Goal: Transaction & Acquisition: Purchase product/service

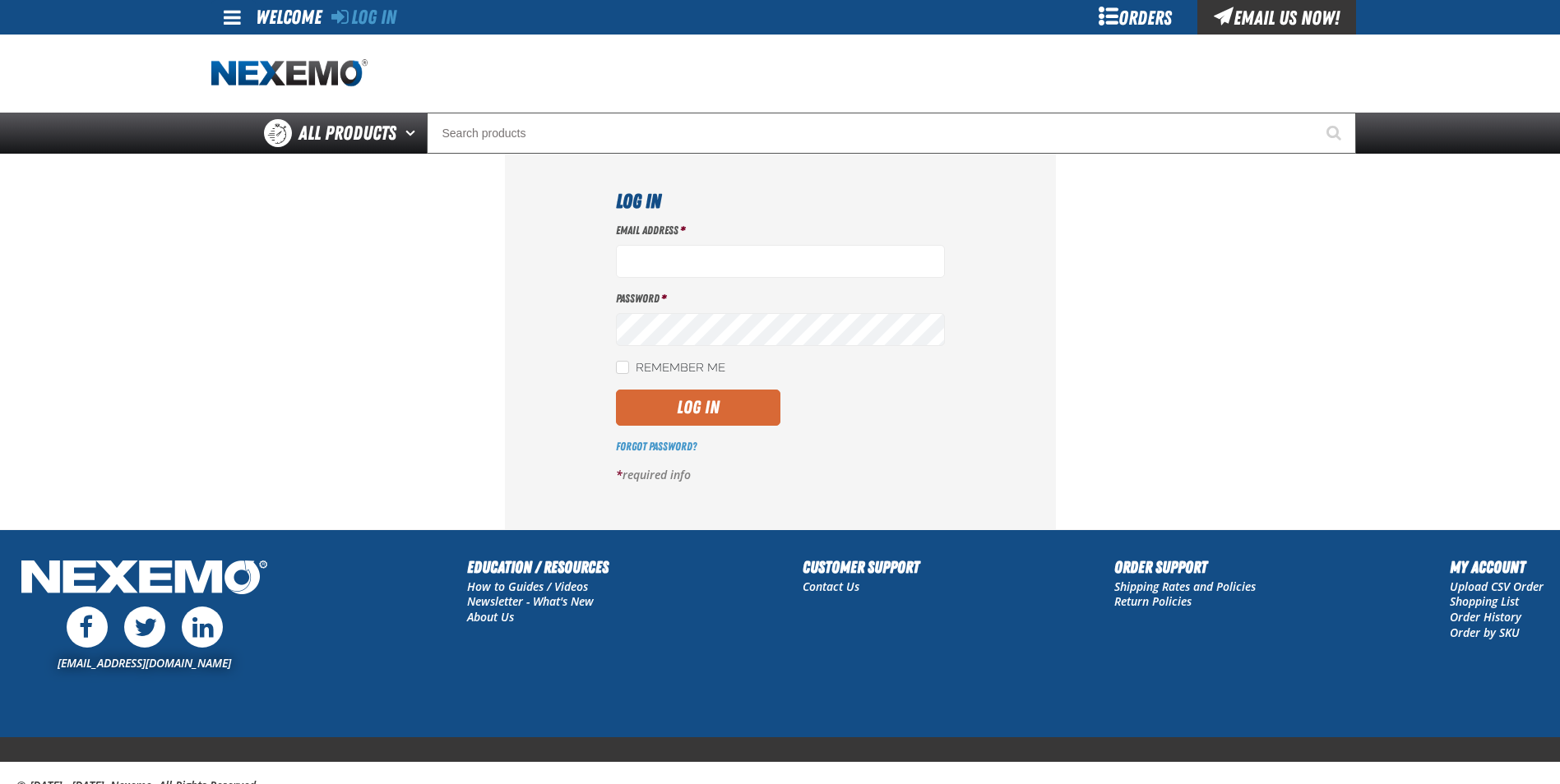
type input "[EMAIL_ADDRESS][DOMAIN_NAME]"
click at [695, 412] on button "Log In" at bounding box center [697, 408] width 164 height 36
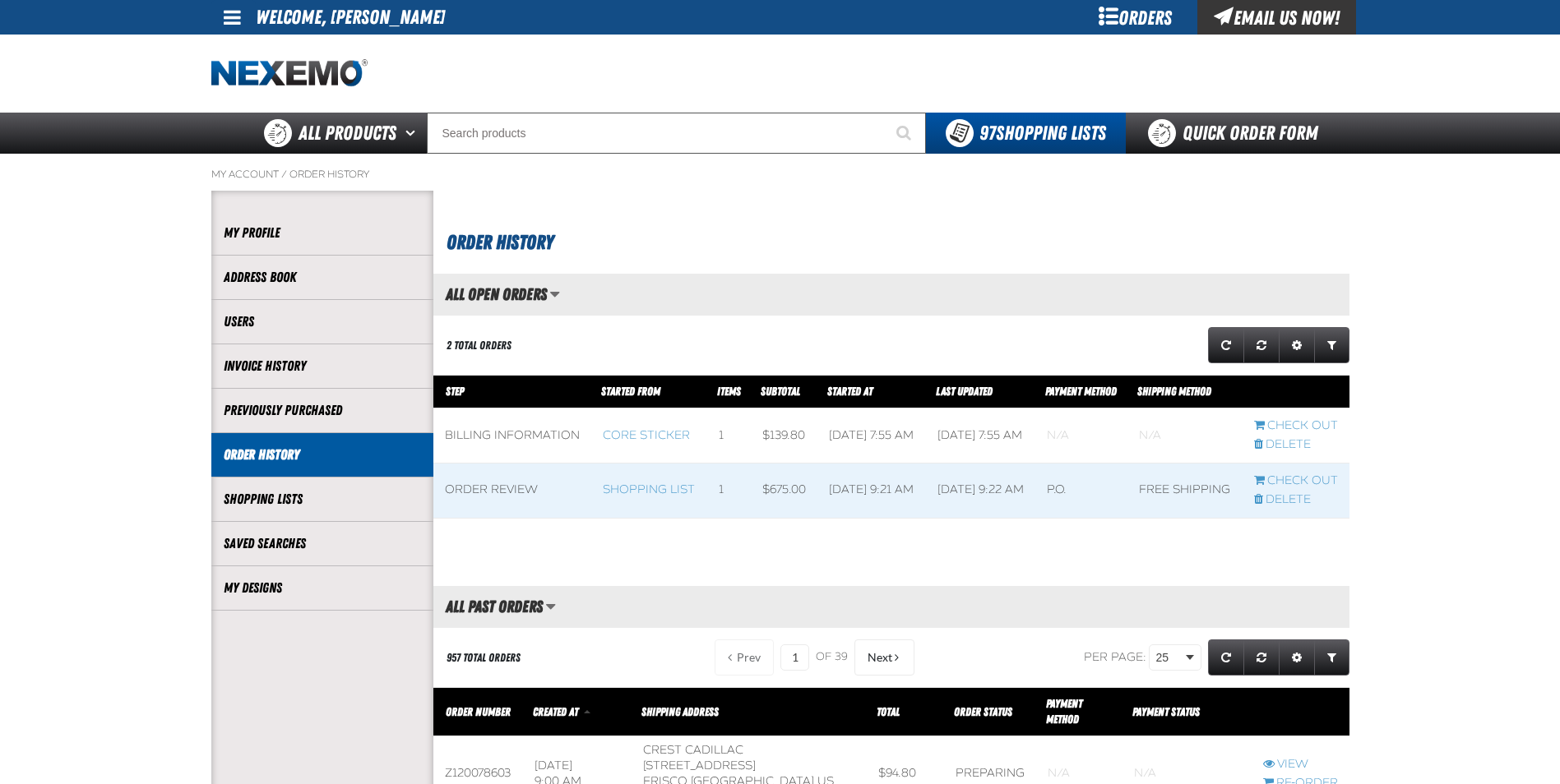
scroll to position [1, 1]
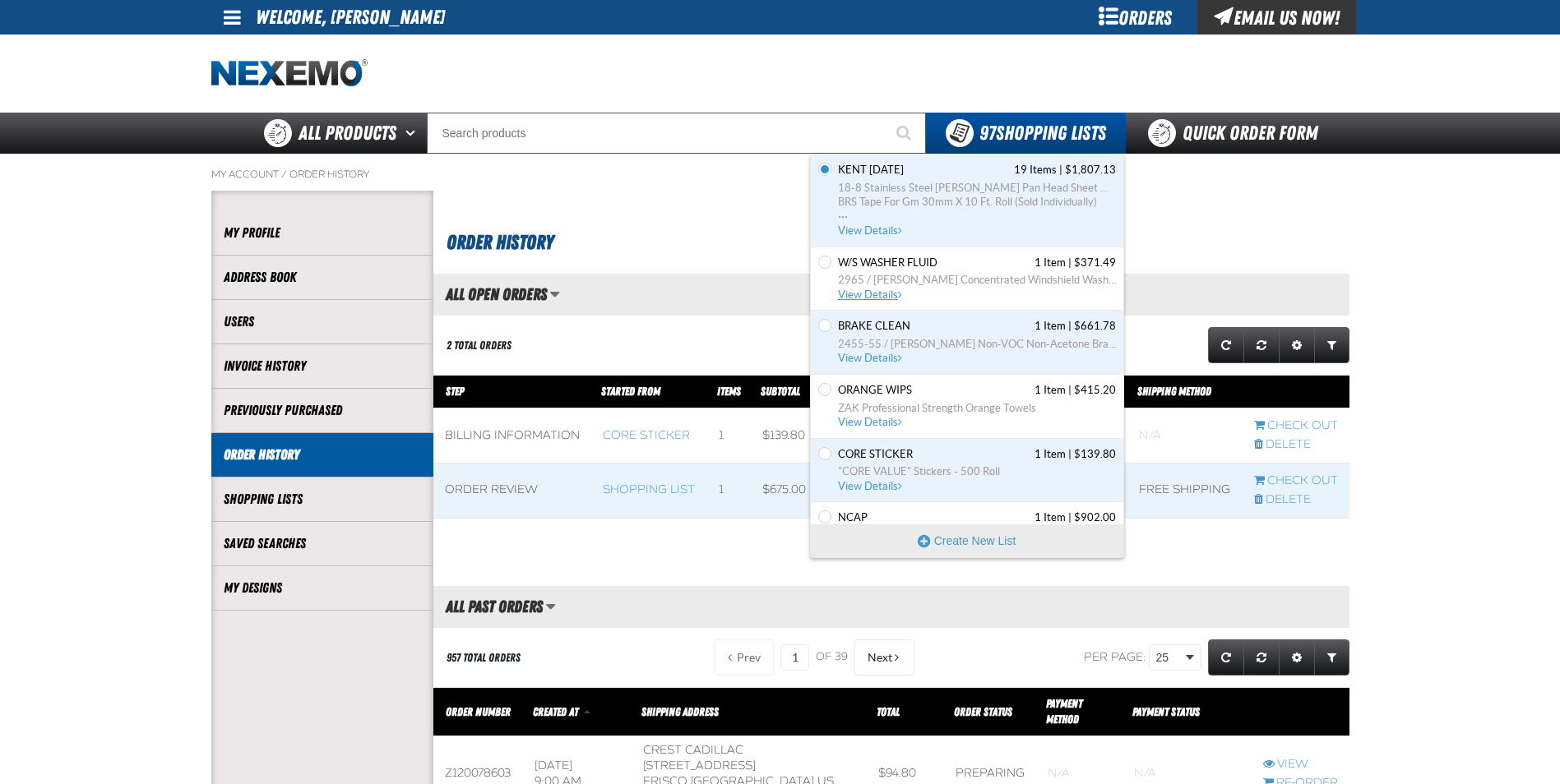
click at [889, 289] on span "View Details" at bounding box center [871, 294] width 67 height 12
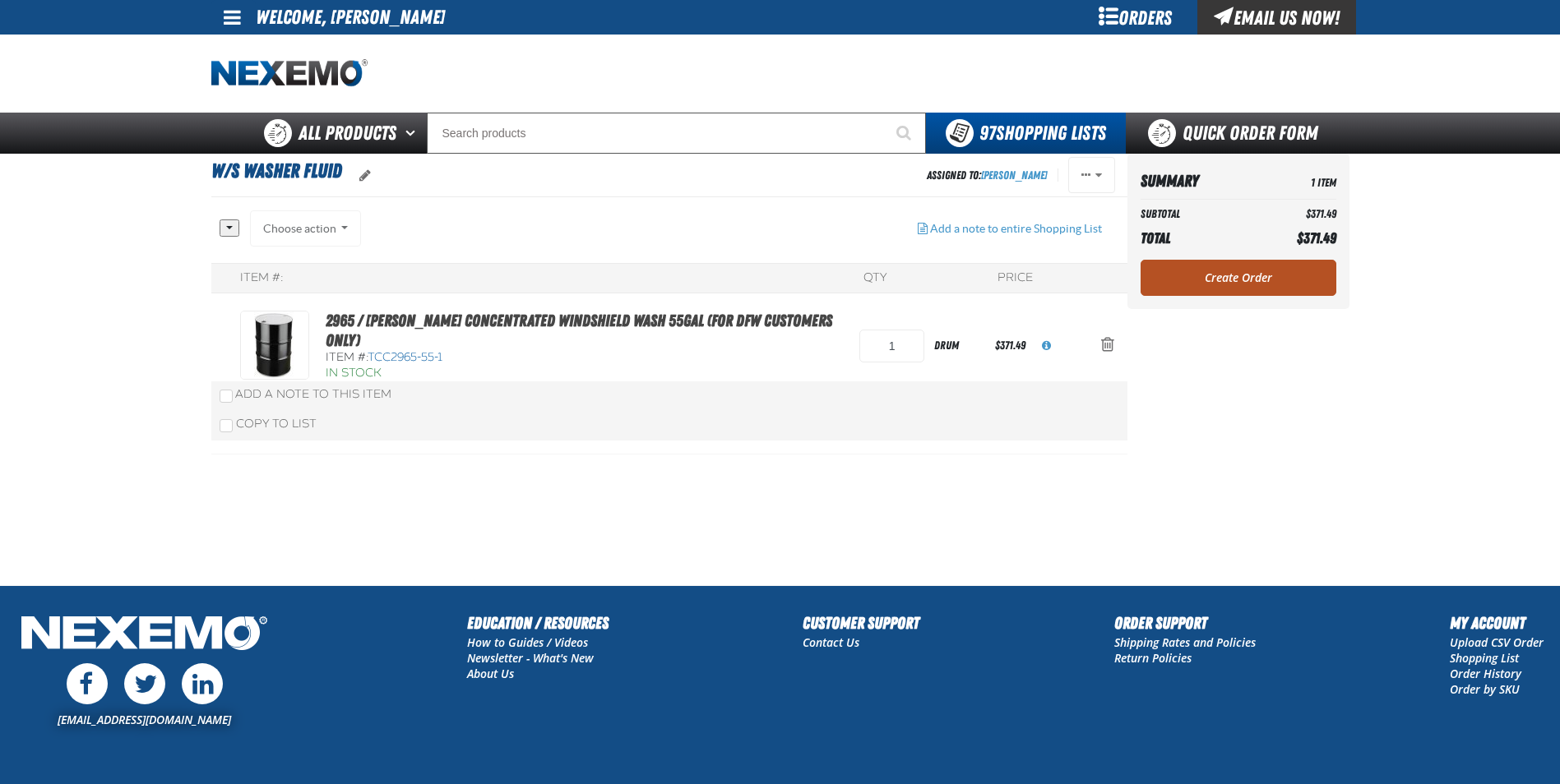
click at [1262, 270] on link "Create Order" at bounding box center [1238, 278] width 195 height 36
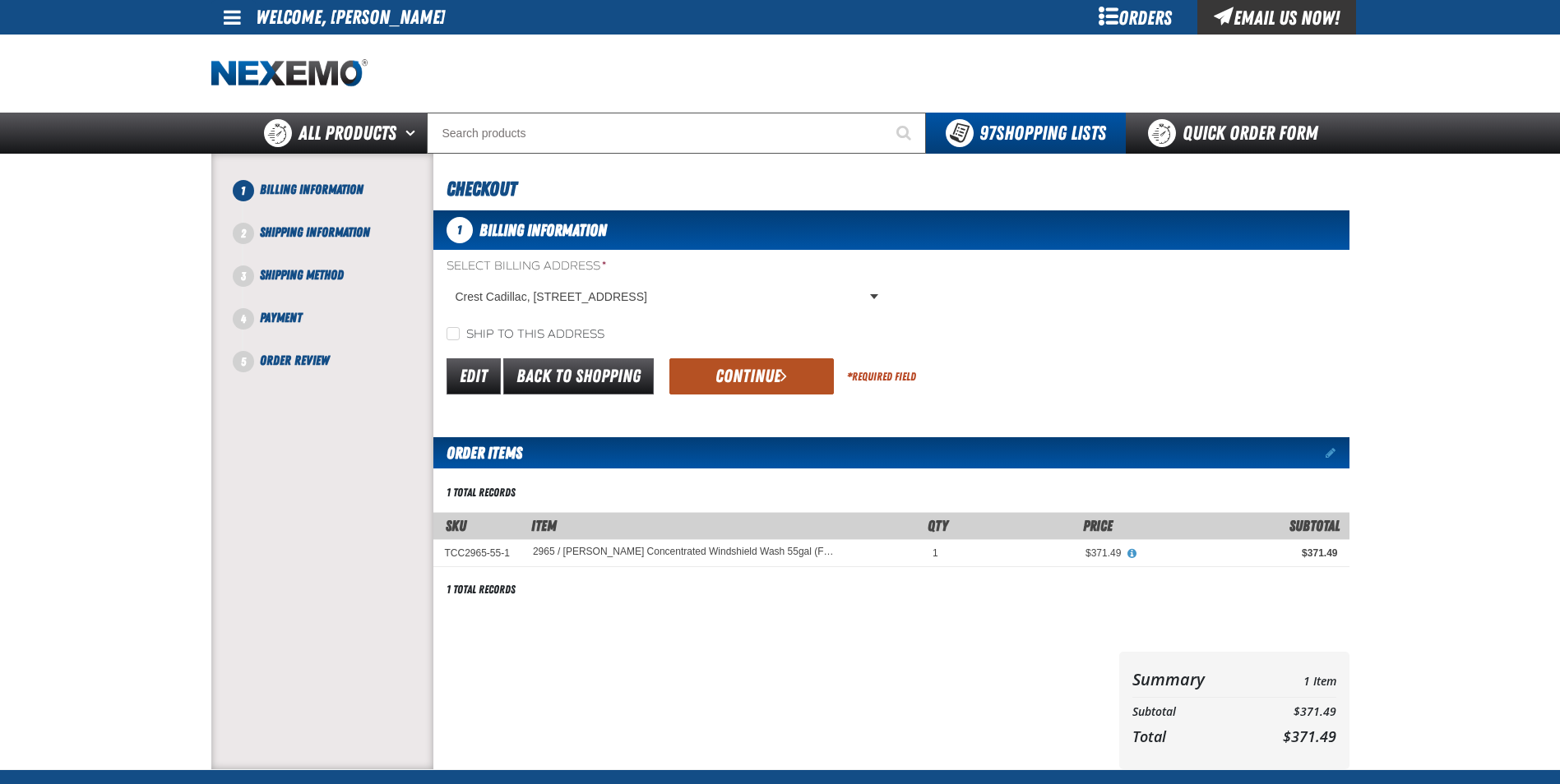
click at [757, 379] on button "Continue" at bounding box center [751, 377] width 164 height 36
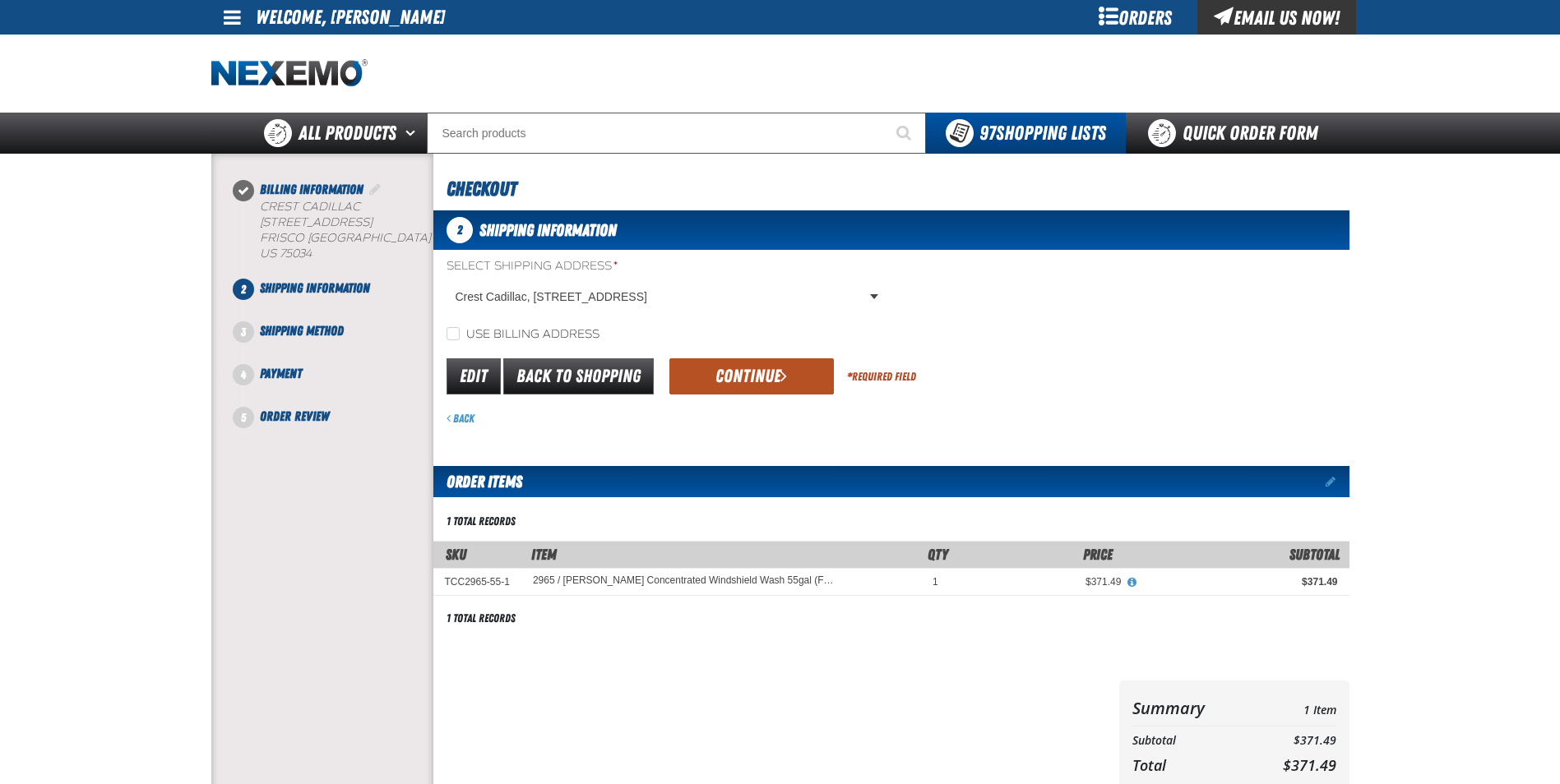
click at [753, 380] on button "Continue" at bounding box center [751, 377] width 164 height 36
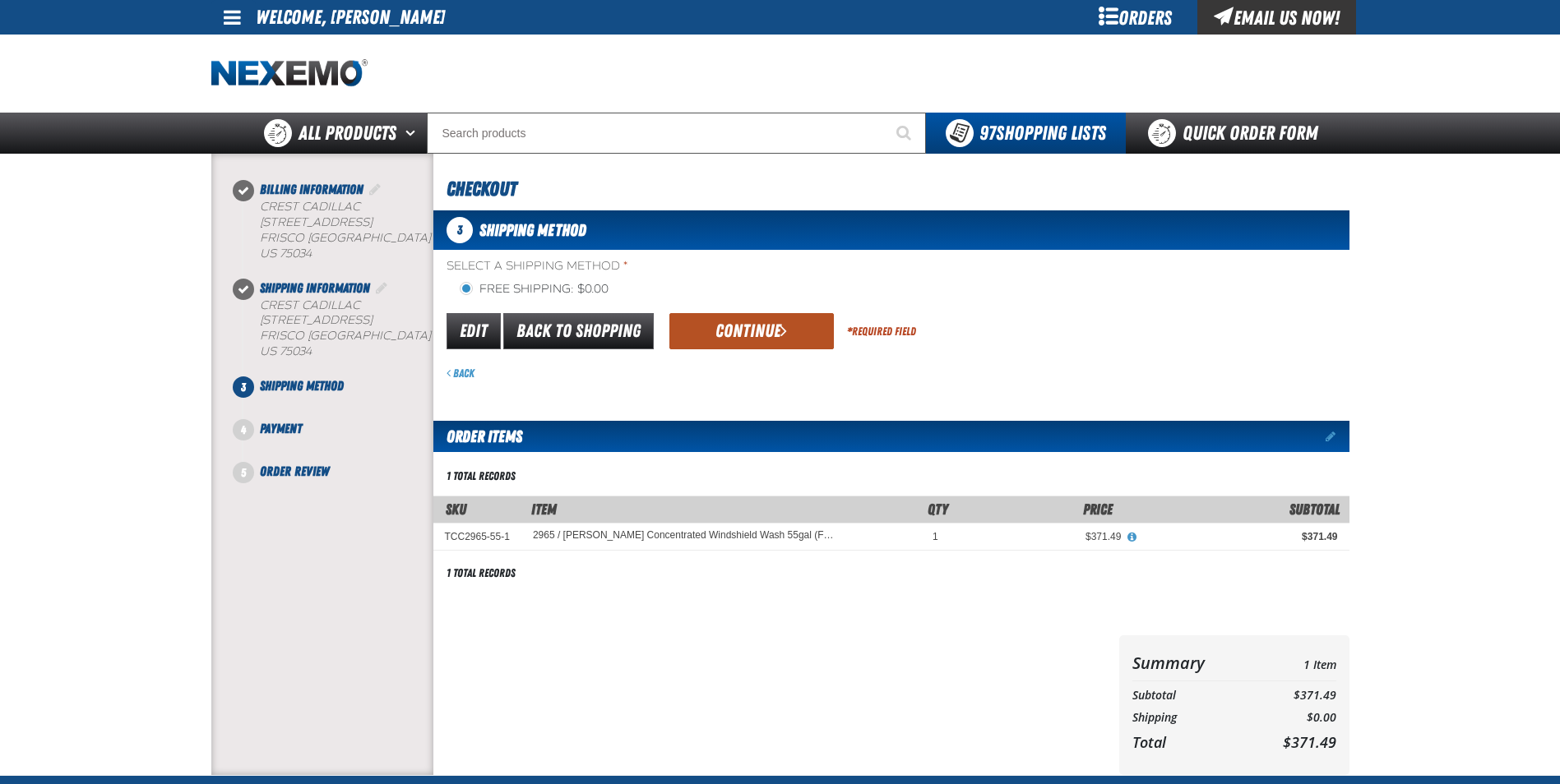
click at [770, 337] on button "Continue" at bounding box center [751, 332] width 164 height 36
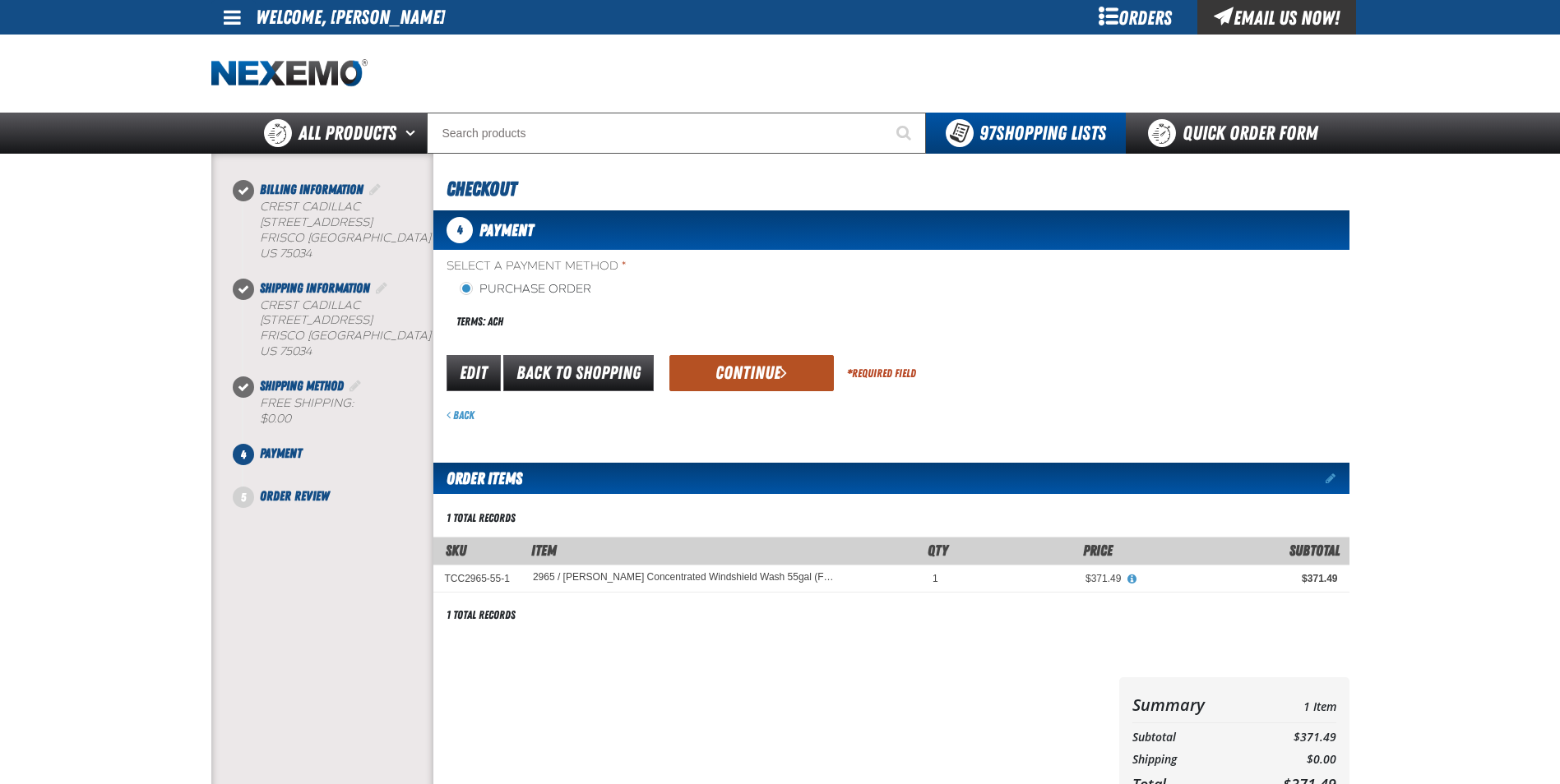
click at [757, 374] on button "Continue" at bounding box center [751, 373] width 164 height 36
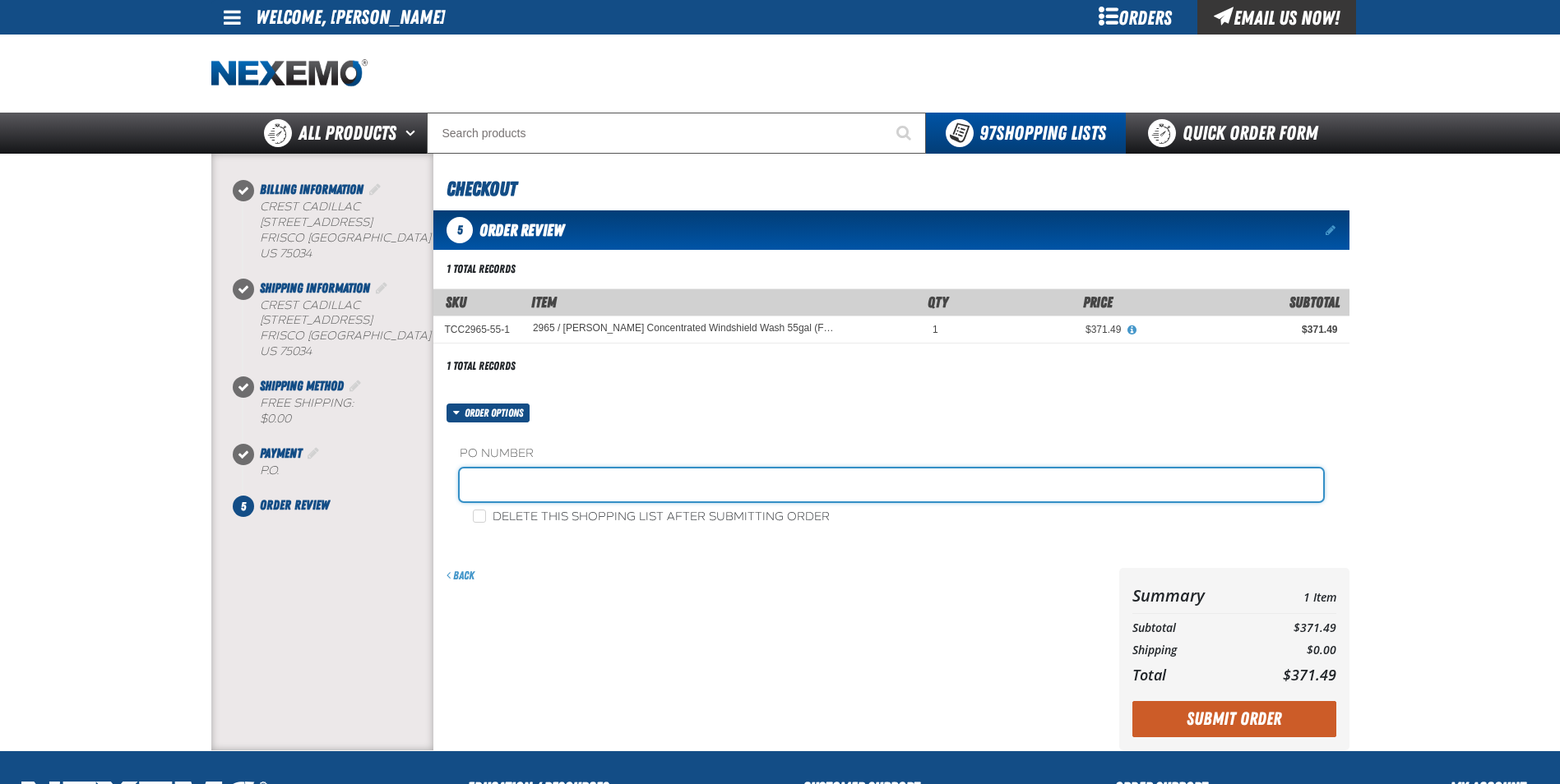
paste input "879896"
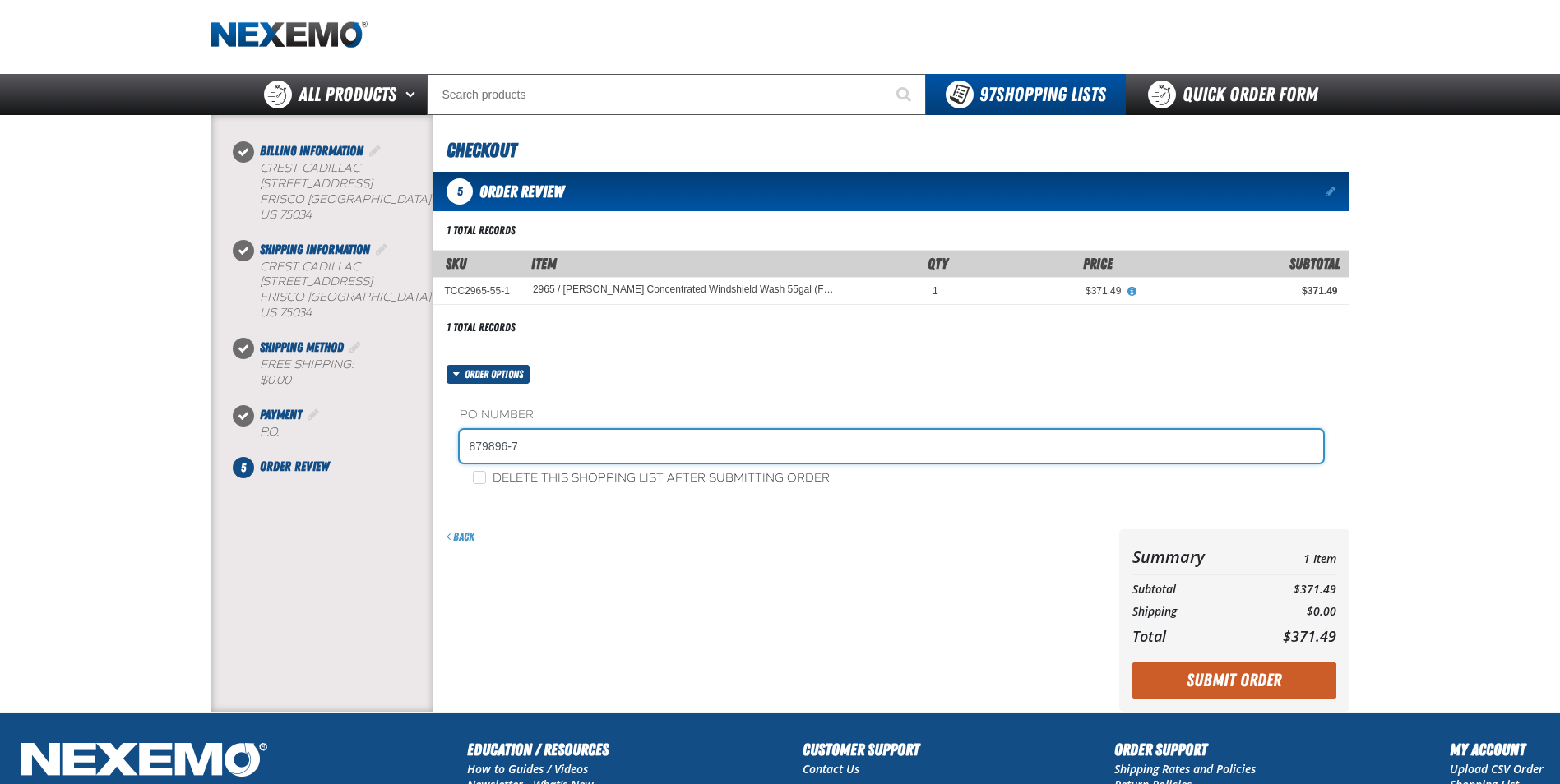
scroll to position [82, 0]
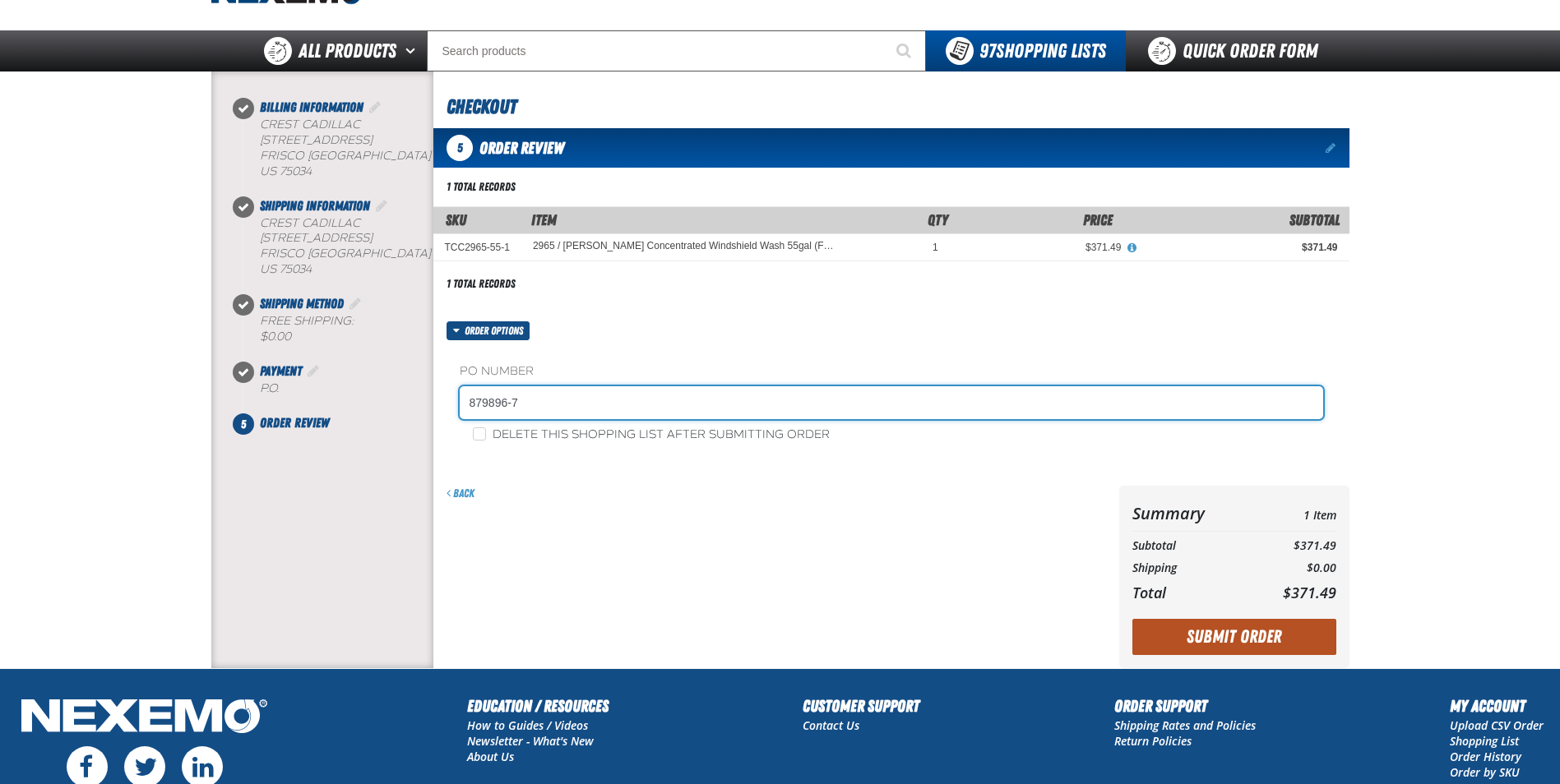
type input "879896-7"
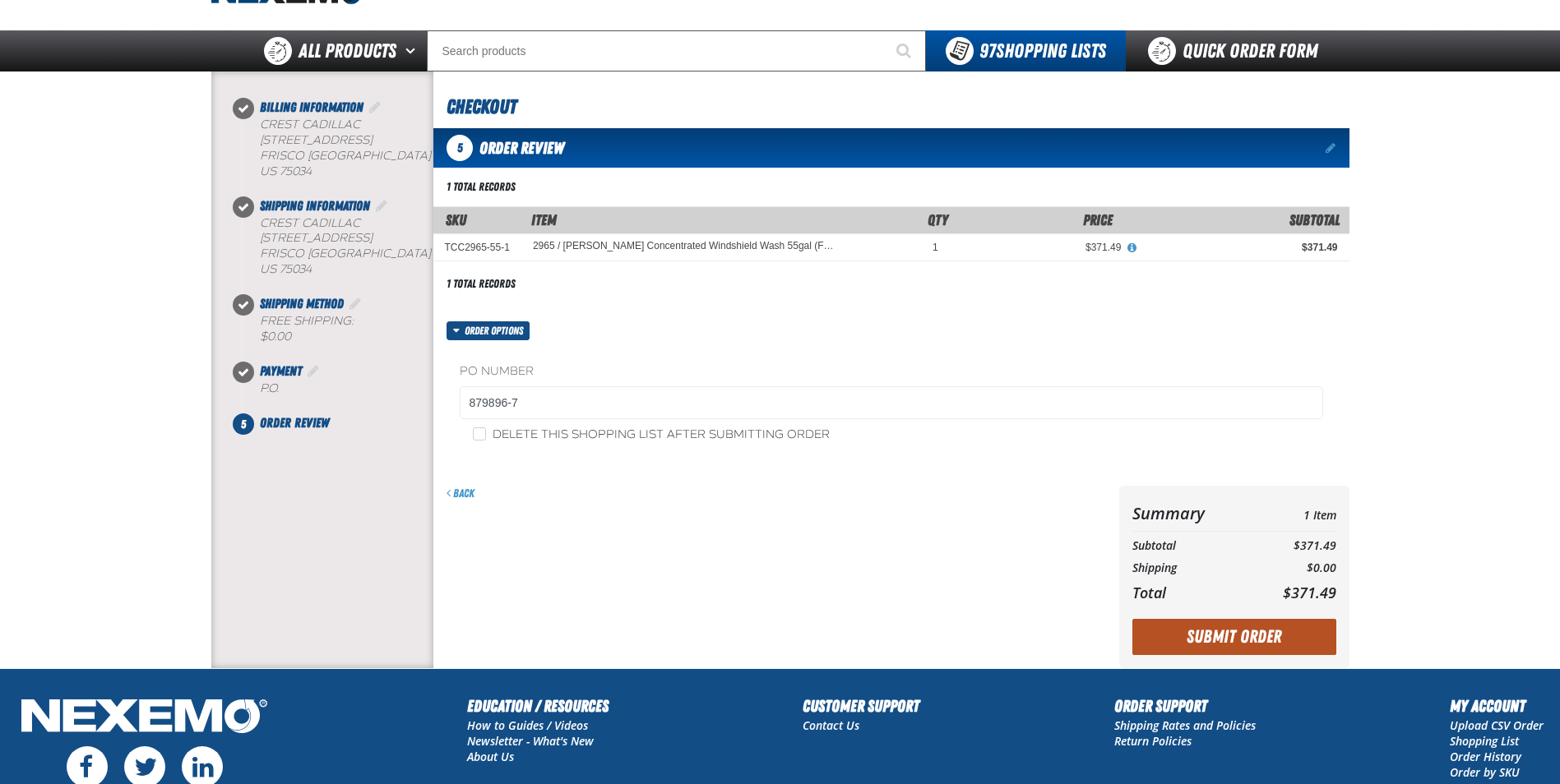
click at [1252, 636] on button "Submit Order" at bounding box center [1234, 637] width 204 height 36
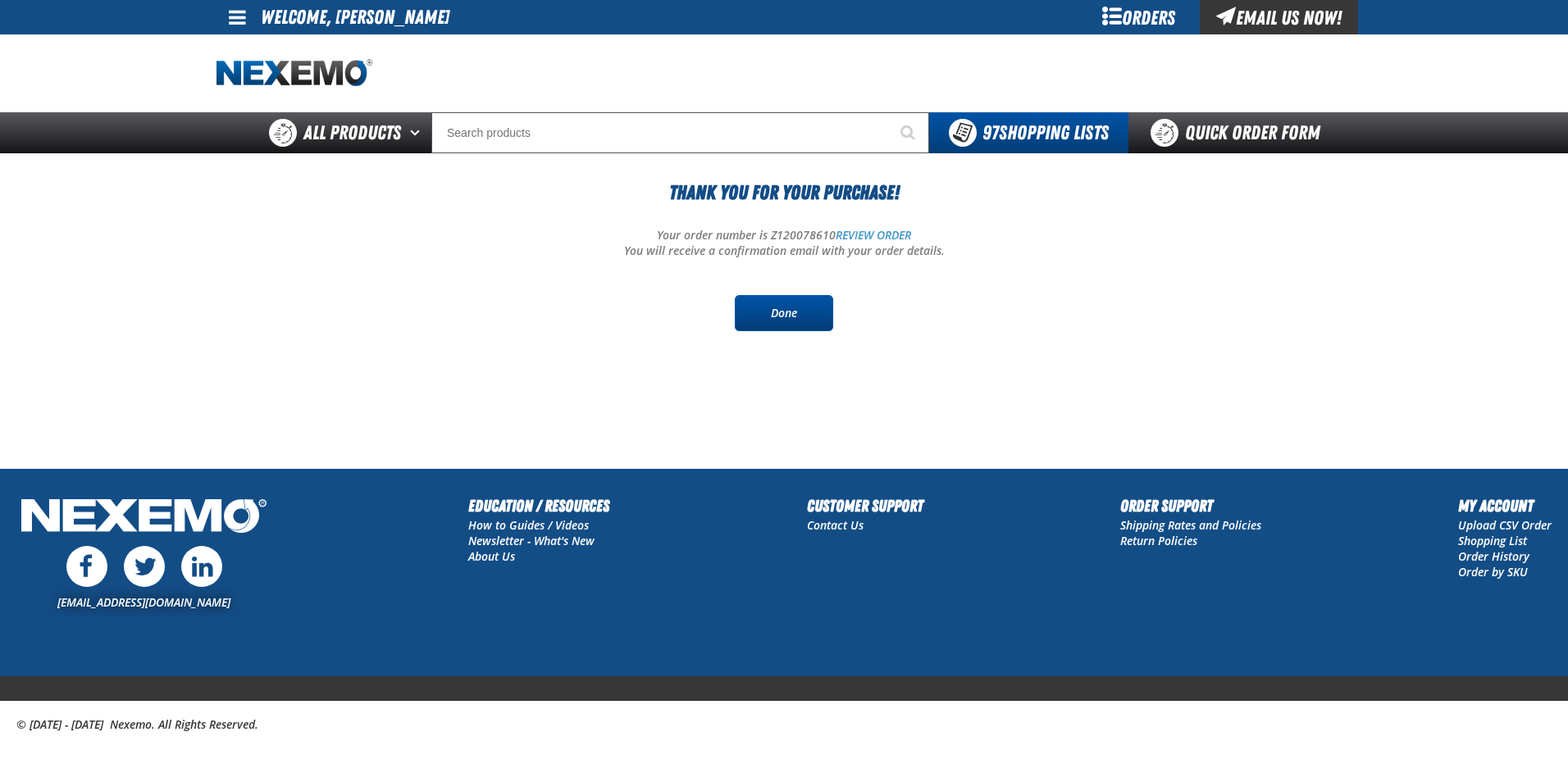
click at [783, 310] on link "Done" at bounding box center [784, 313] width 99 height 36
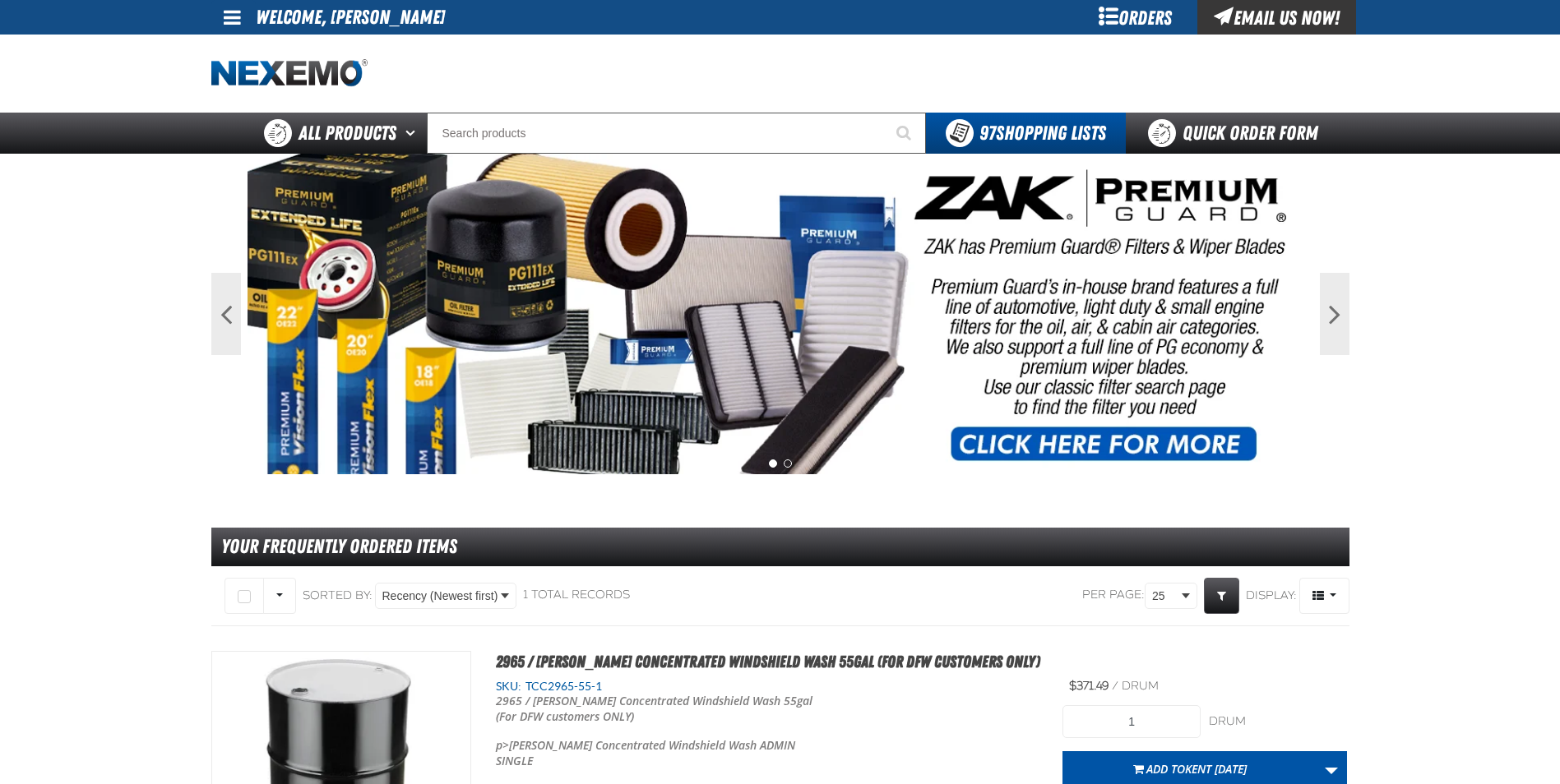
click at [1118, 20] on div "Orders" at bounding box center [1136, 17] width 123 height 35
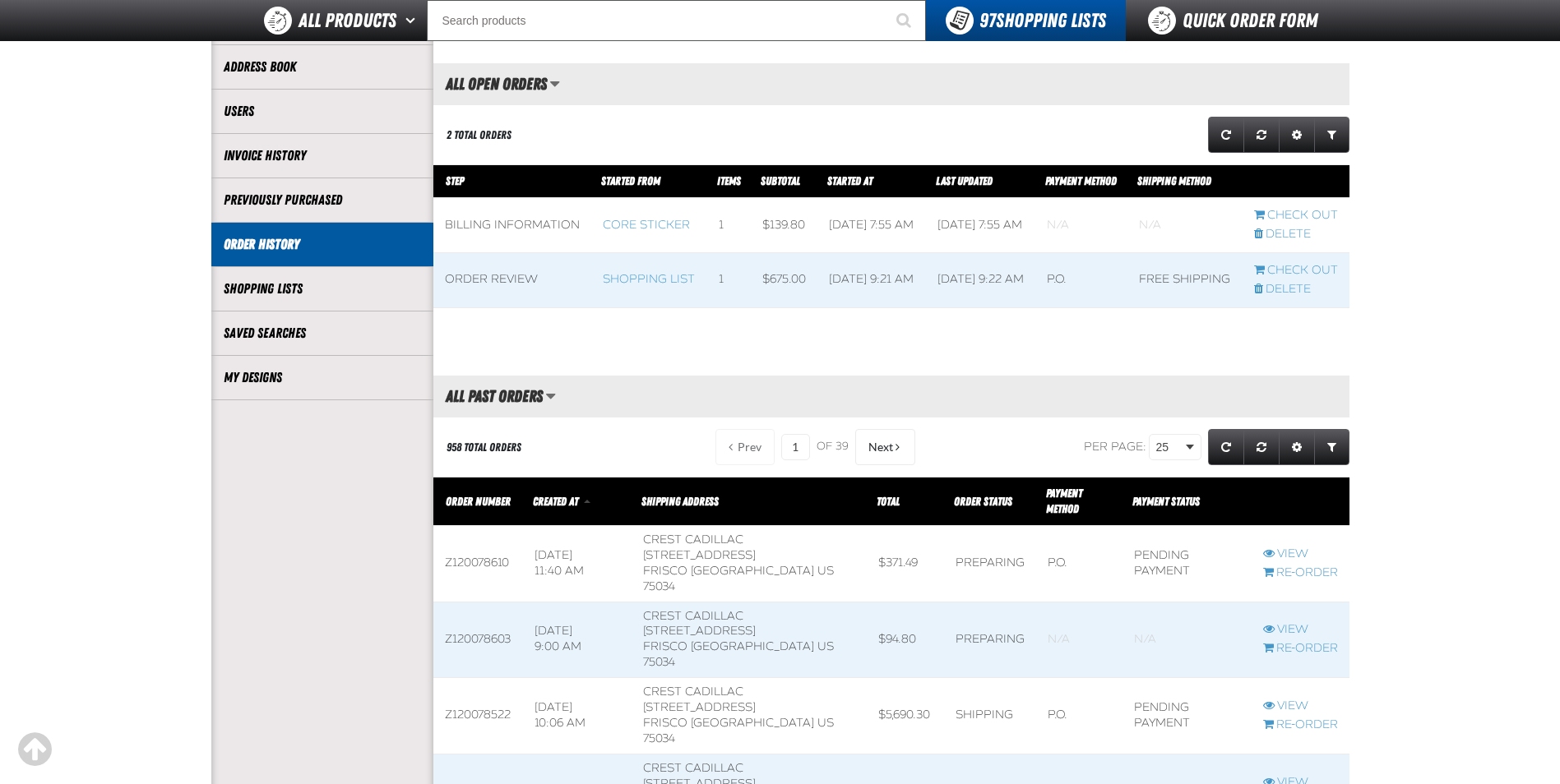
scroll to position [247, 0]
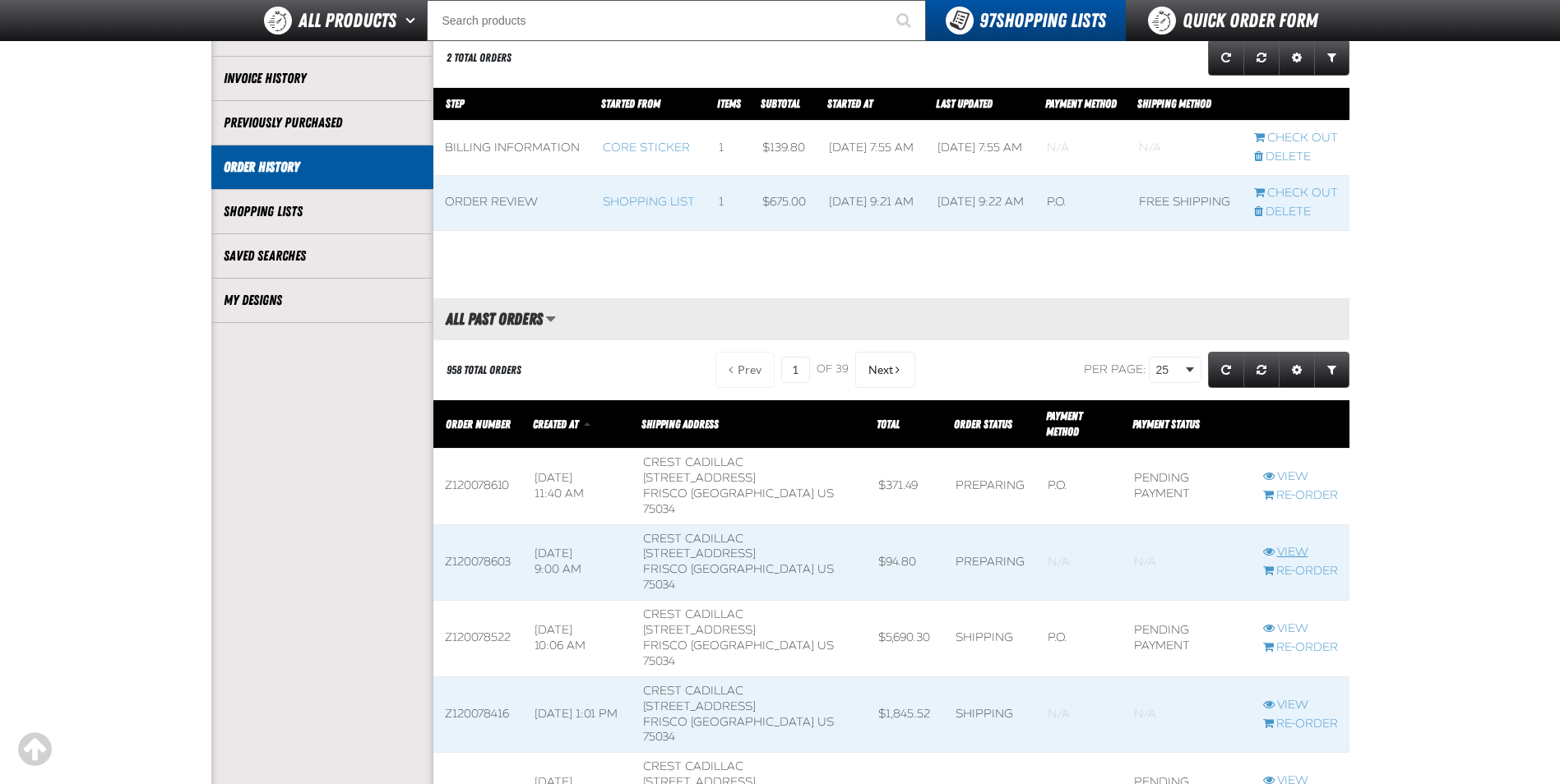
click at [1291, 545] on link "View" at bounding box center [1301, 553] width 75 height 16
